Goal: Find specific page/section: Find specific page/section

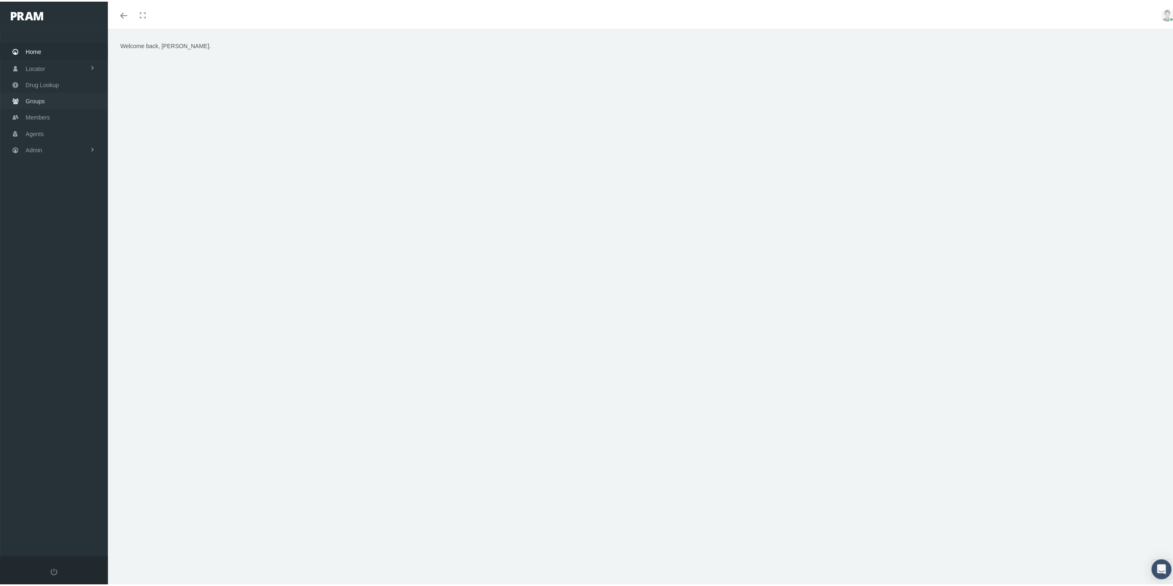
click at [34, 98] on span "Groups" at bounding box center [35, 100] width 19 height 16
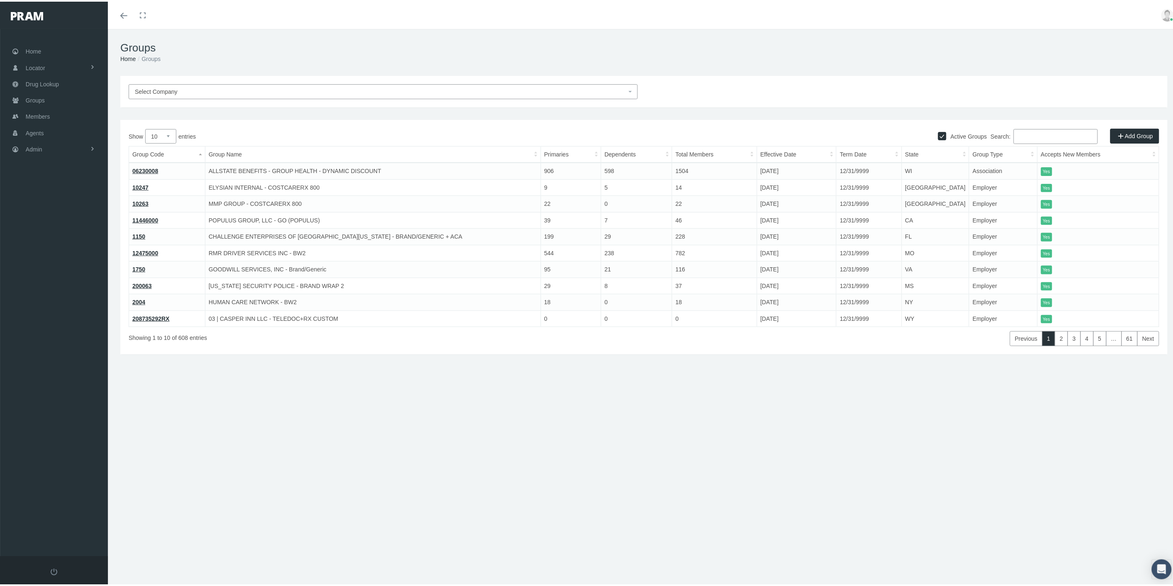
click at [341, 88] on span "Select Company" at bounding box center [381, 89] width 492 height 9
type input "lyric"
select select "9146"
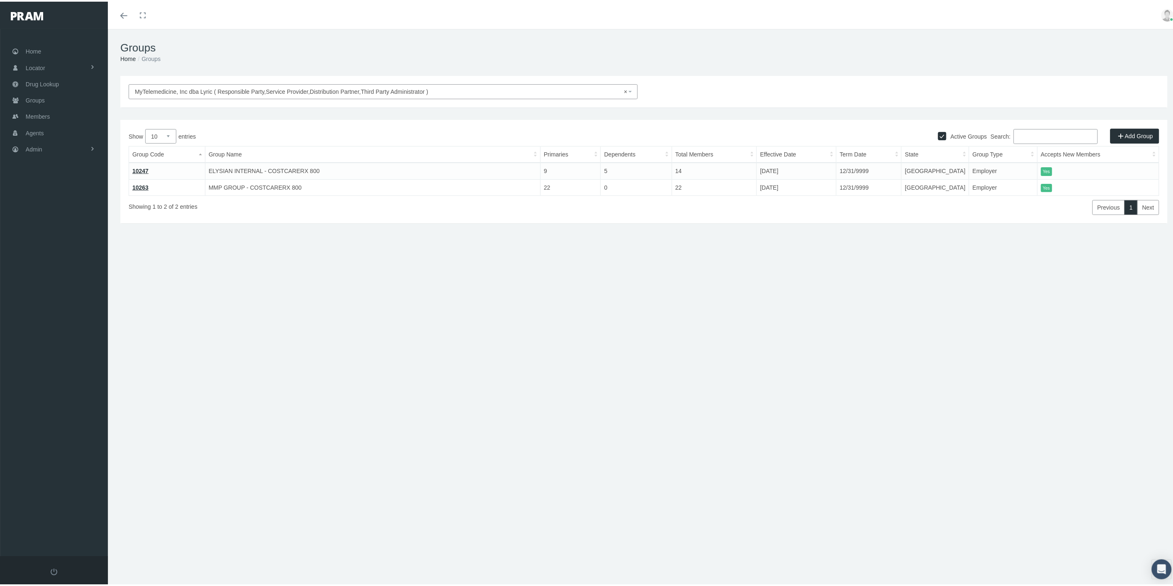
click at [139, 168] on link "10247" at bounding box center [140, 169] width 16 height 7
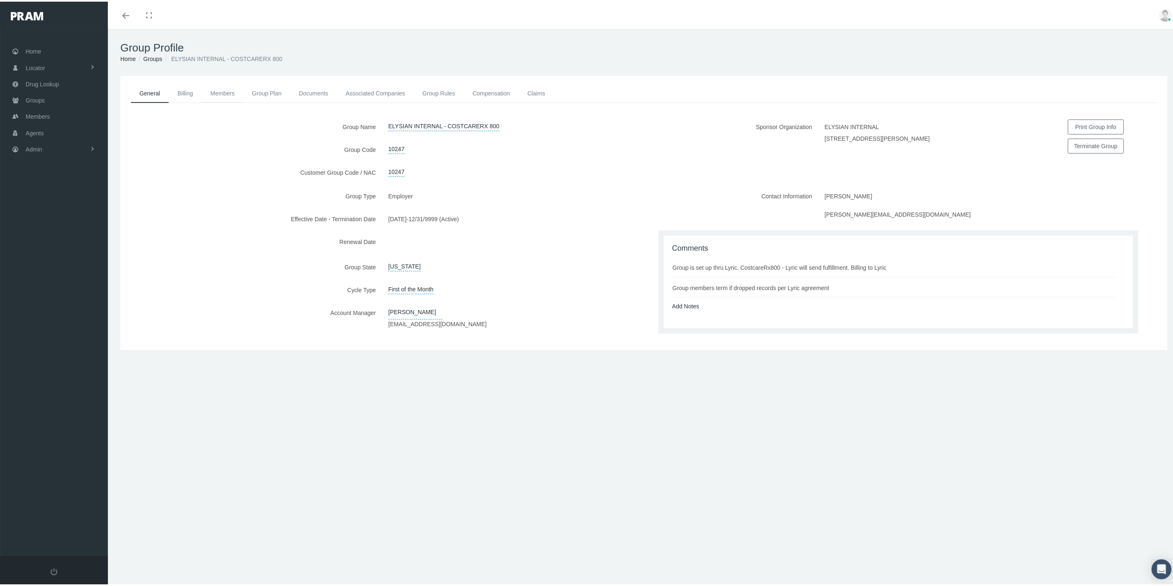
click at [210, 92] on link "Members" at bounding box center [222, 92] width 41 height 18
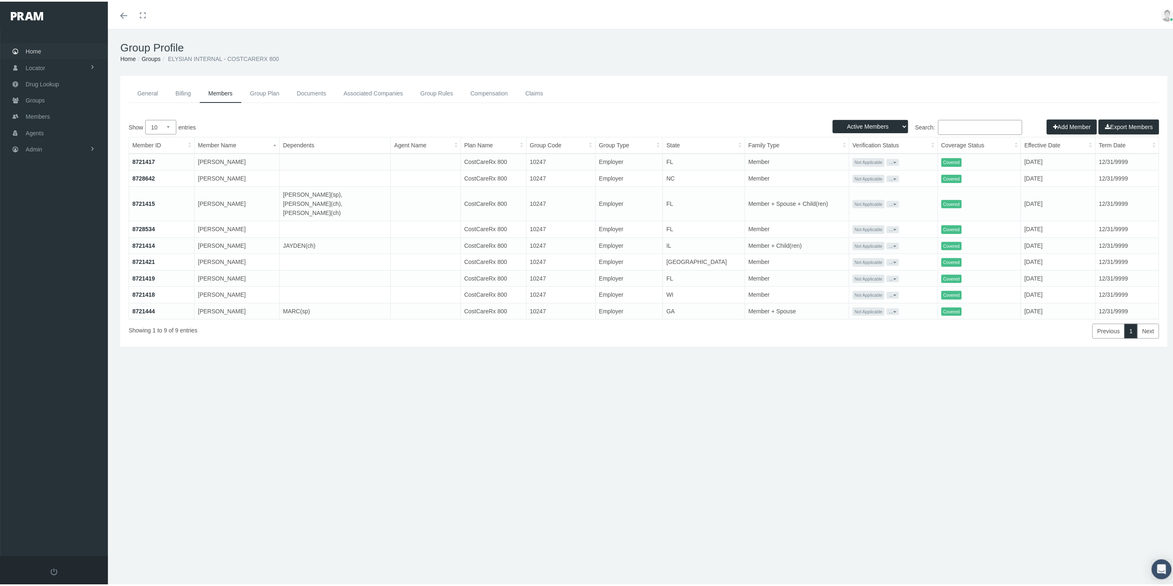
click at [56, 51] on link "Home" at bounding box center [54, 49] width 108 height 16
